Goal: Task Accomplishment & Management: Use online tool/utility

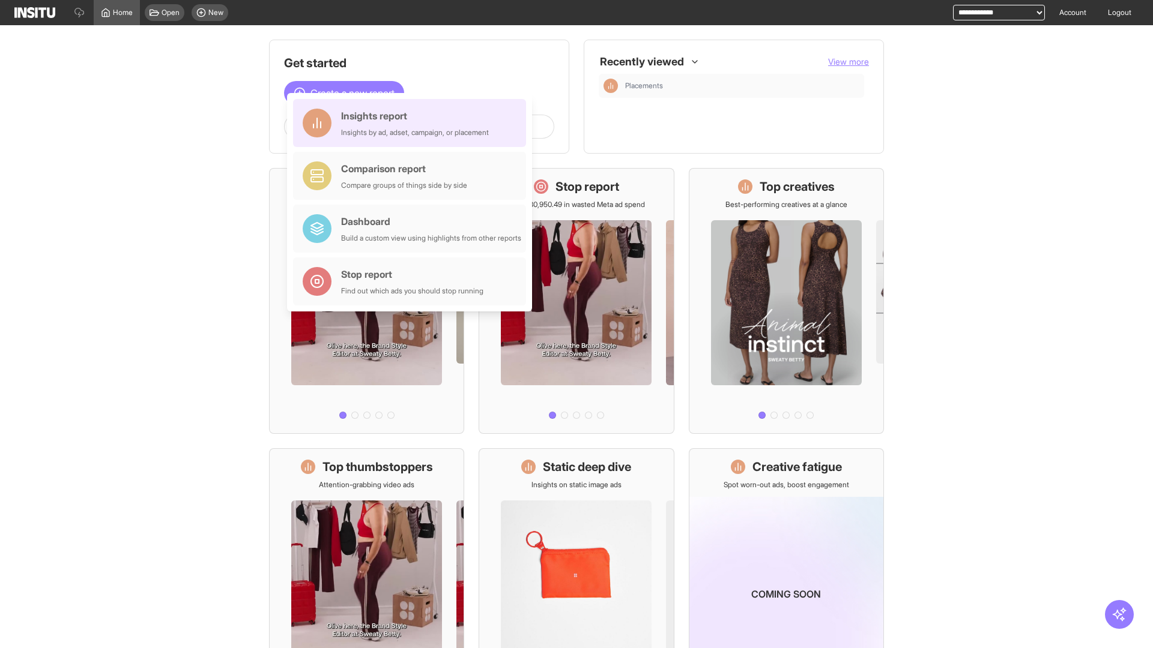
click at [412, 123] on div "Insights report Insights by ad, adset, campaign, or placement" at bounding box center [415, 123] width 148 height 29
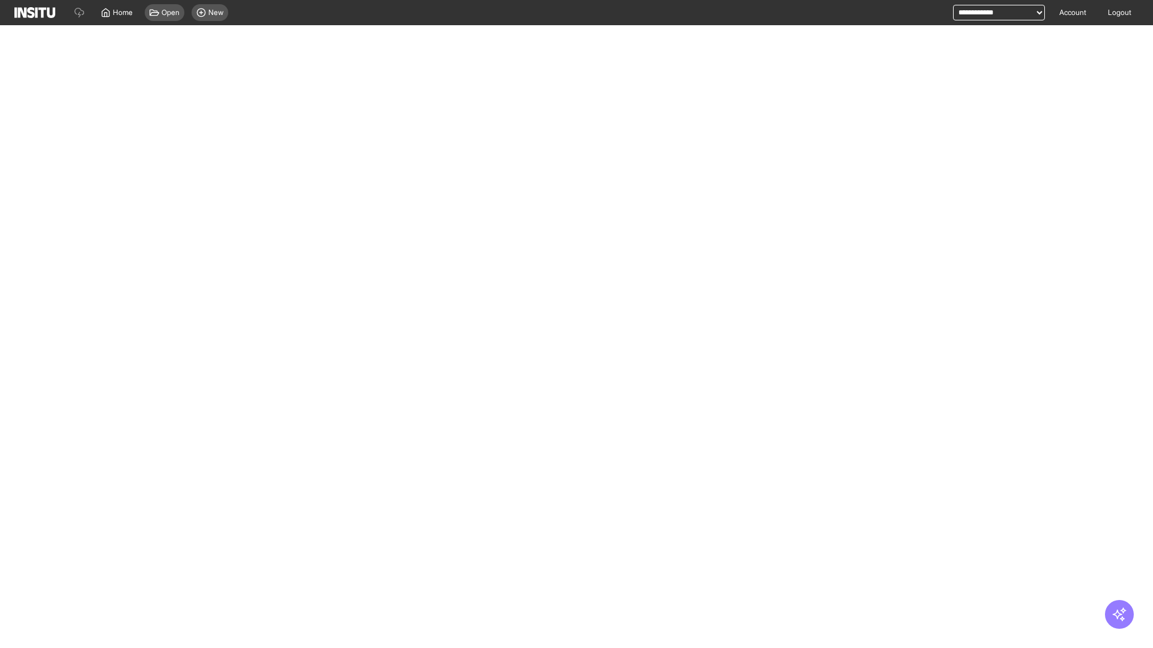
select select "**"
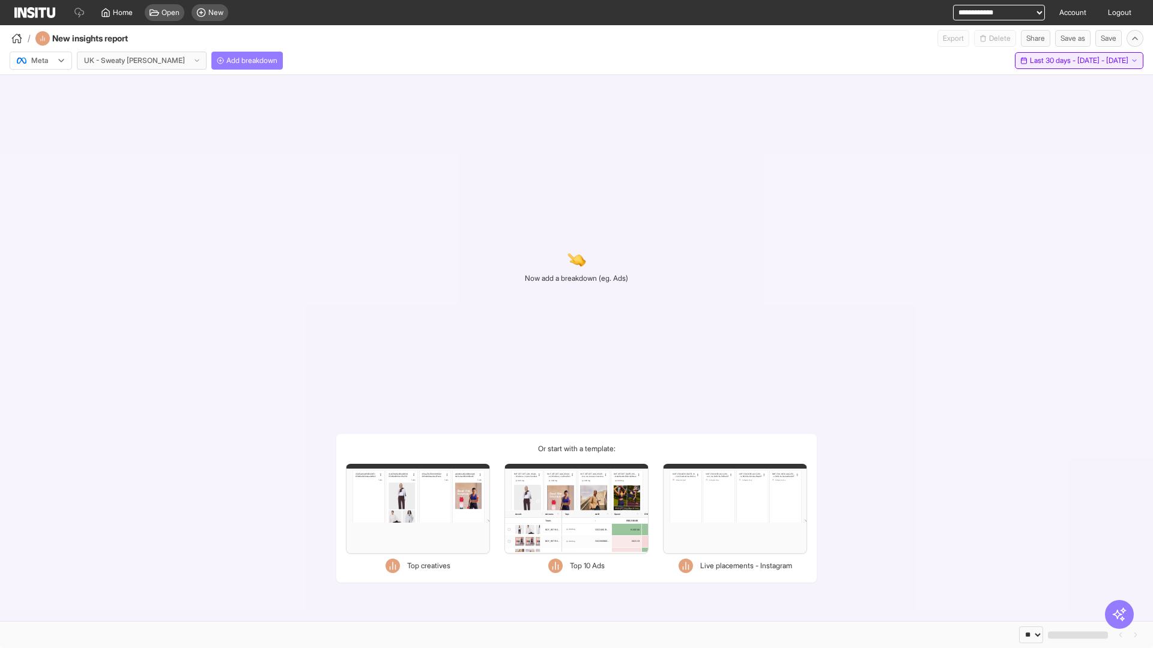
click at [1054, 61] on span "Last 30 days - [DATE] - [DATE]" at bounding box center [1079, 61] width 98 height 10
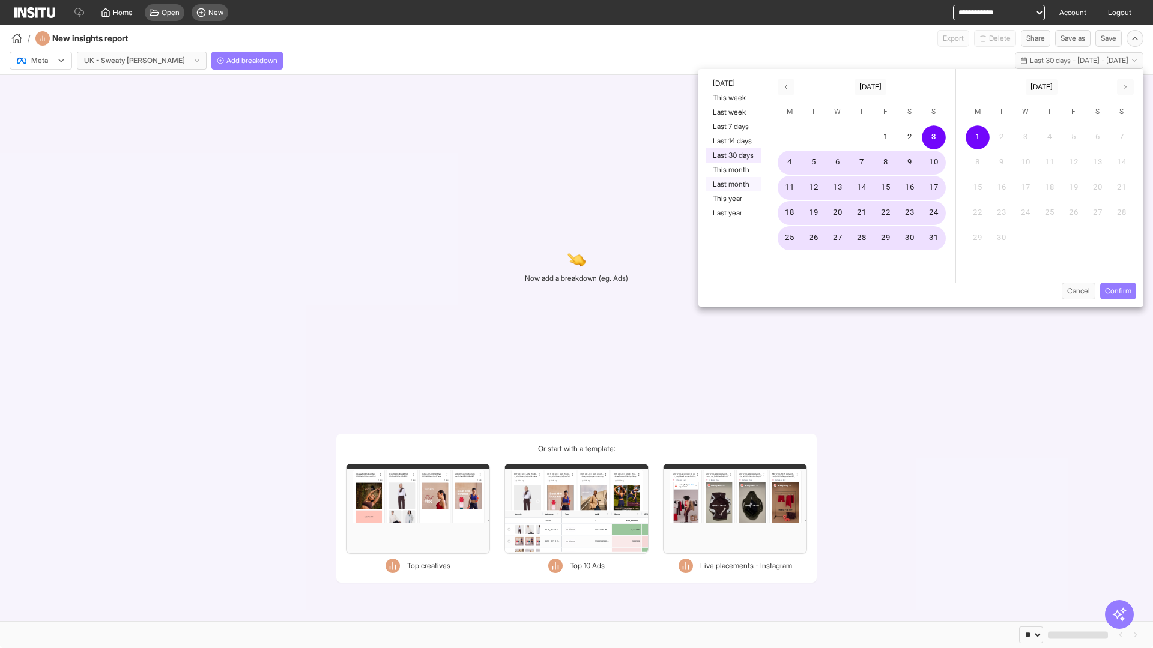
click at [732, 184] on button "Last month" at bounding box center [732, 184] width 55 height 14
